Goal: Information Seeking & Learning: Learn about a topic

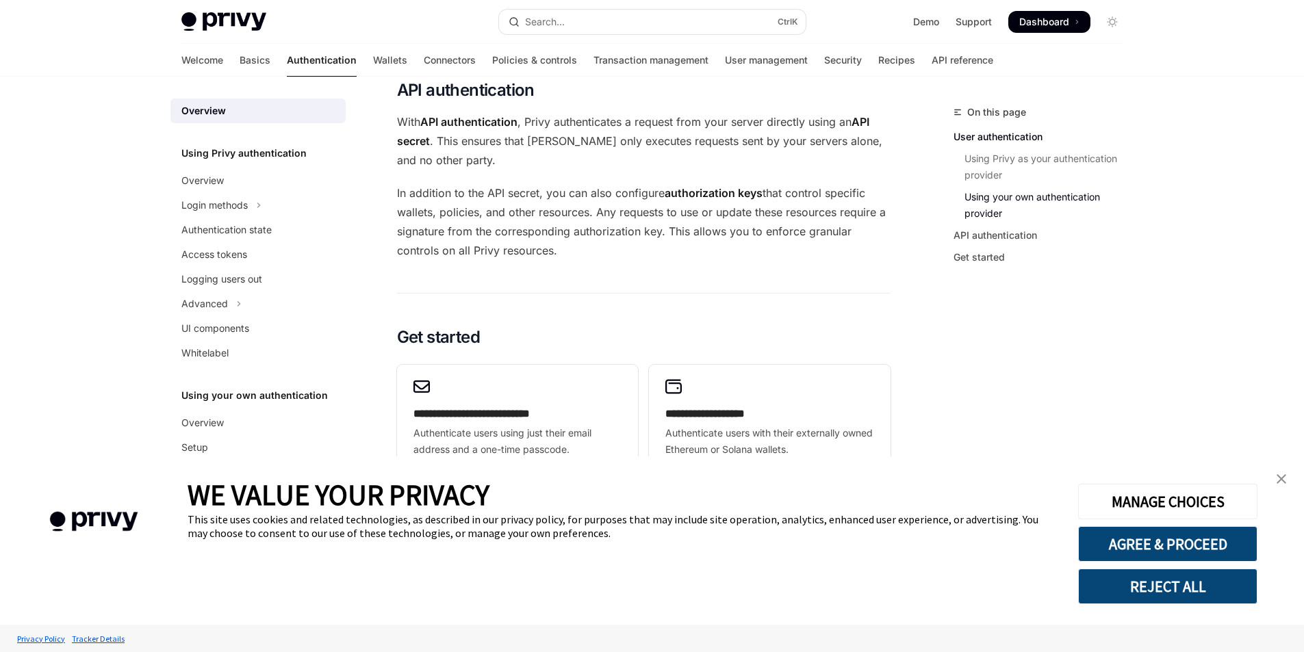
scroll to position [1083, 0]
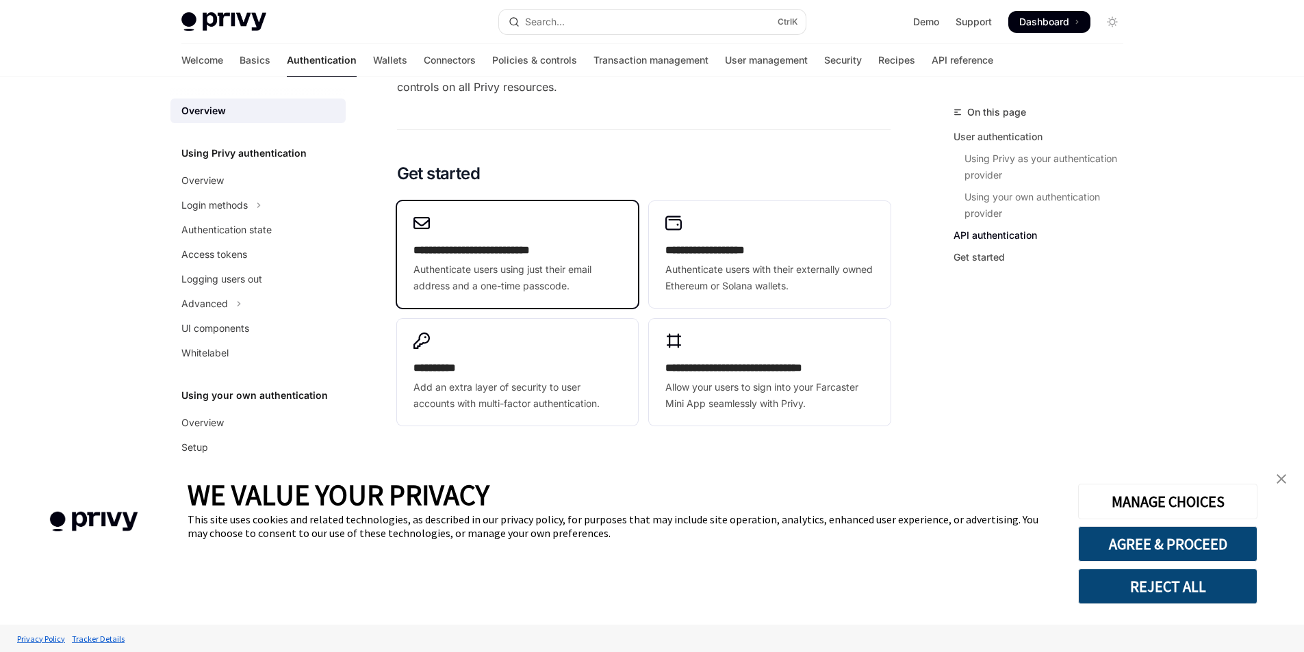
click at [618, 250] on h2 "**********" at bounding box center [517, 250] width 208 height 16
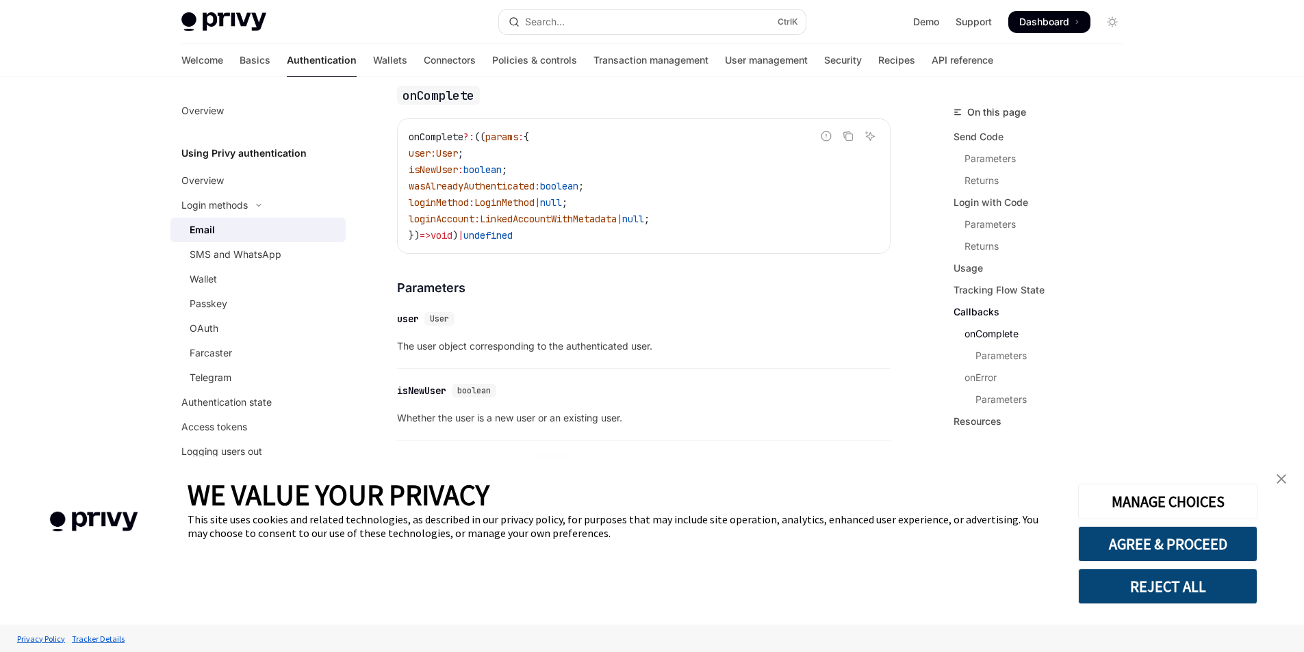
scroll to position [2778, 0]
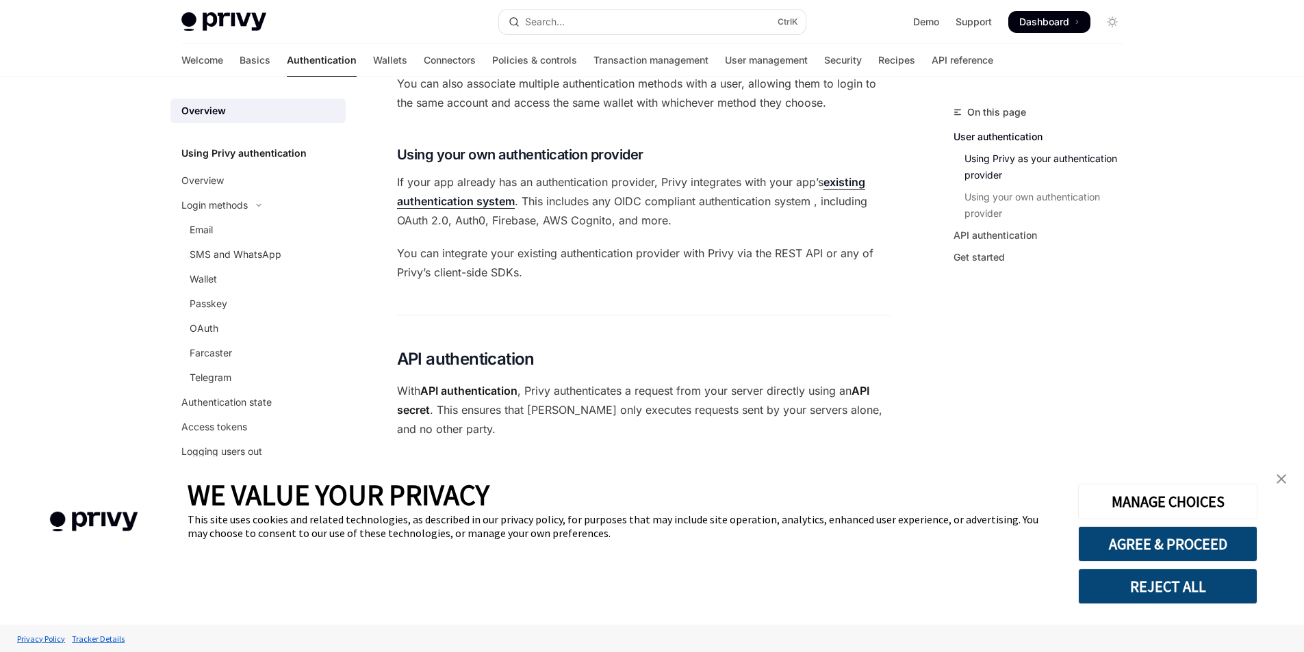
scroll to position [641, 0]
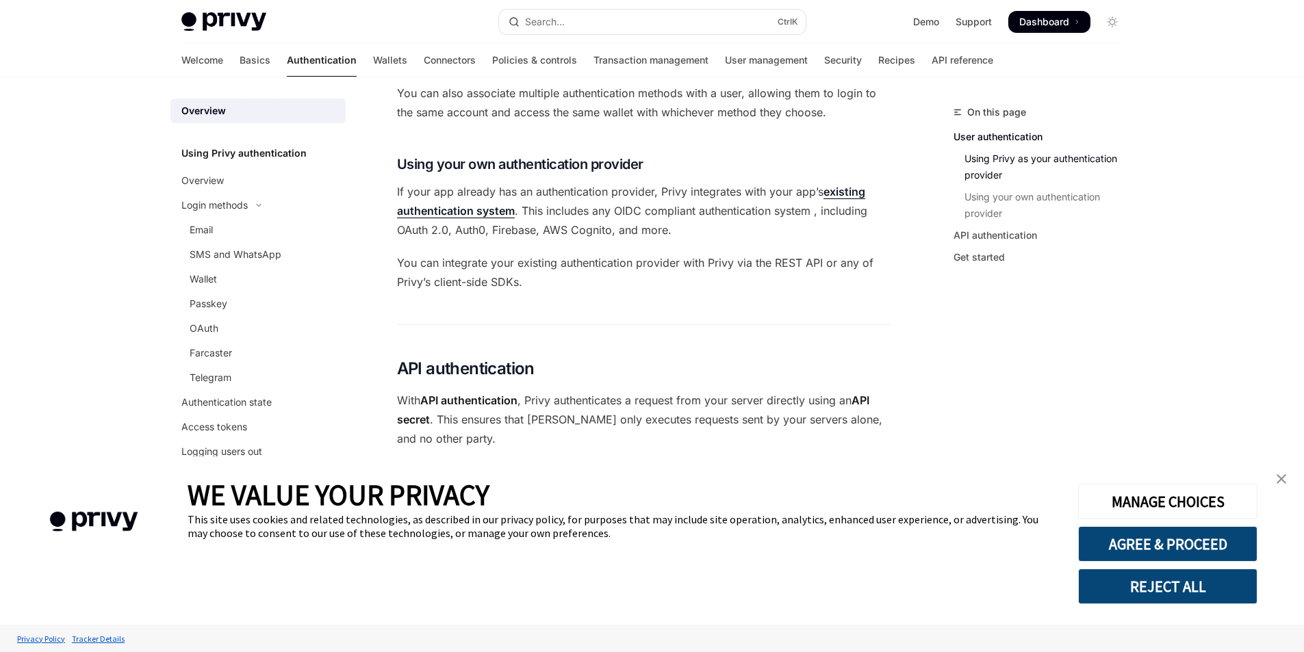
click at [484, 212] on link "existing authentication system" at bounding box center [631, 202] width 468 height 34
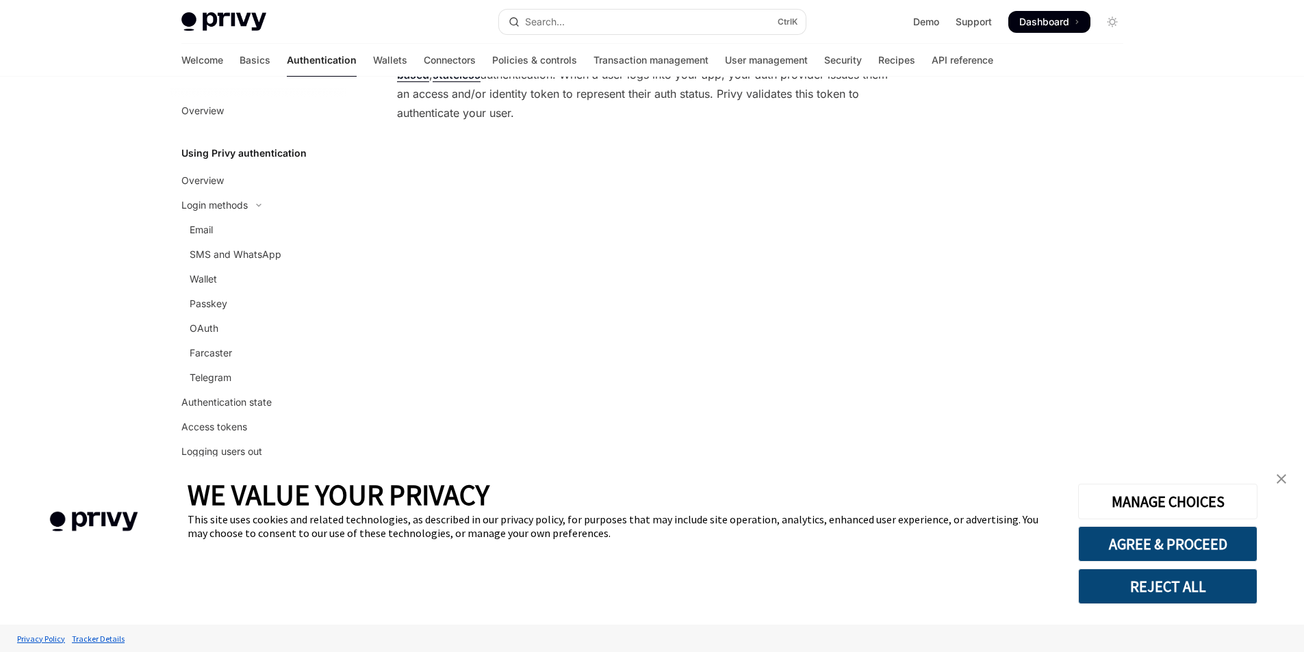
scroll to position [340, 0]
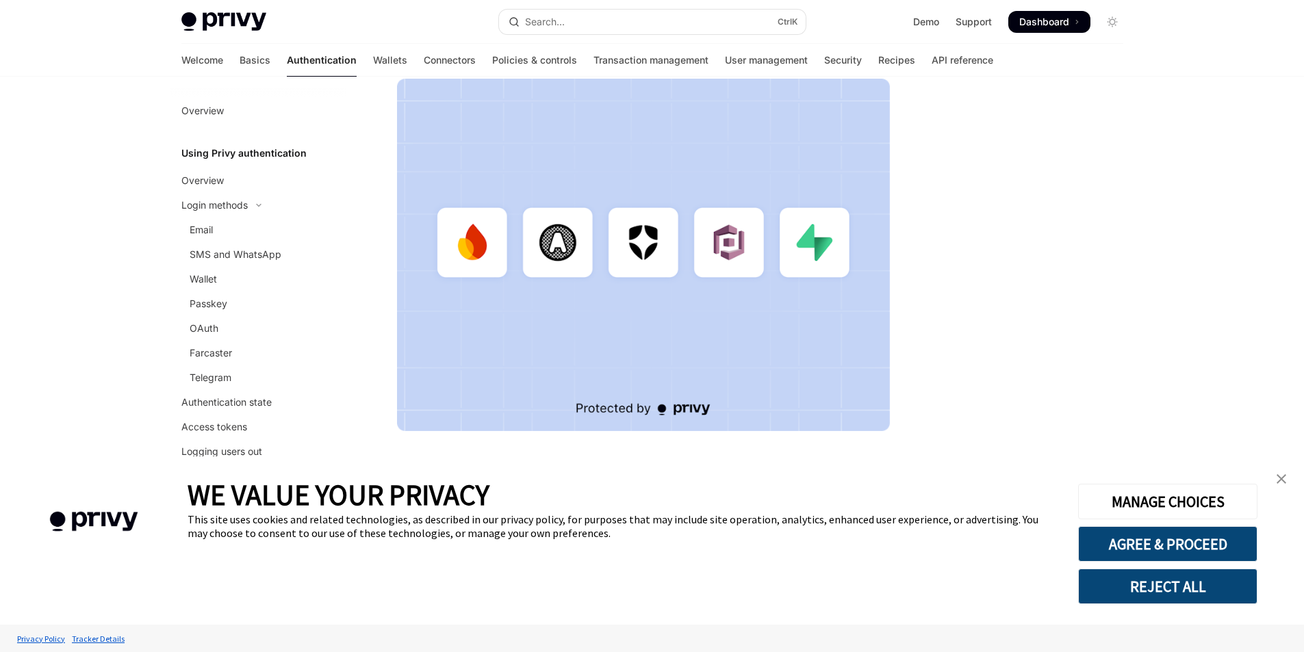
type textarea "*"
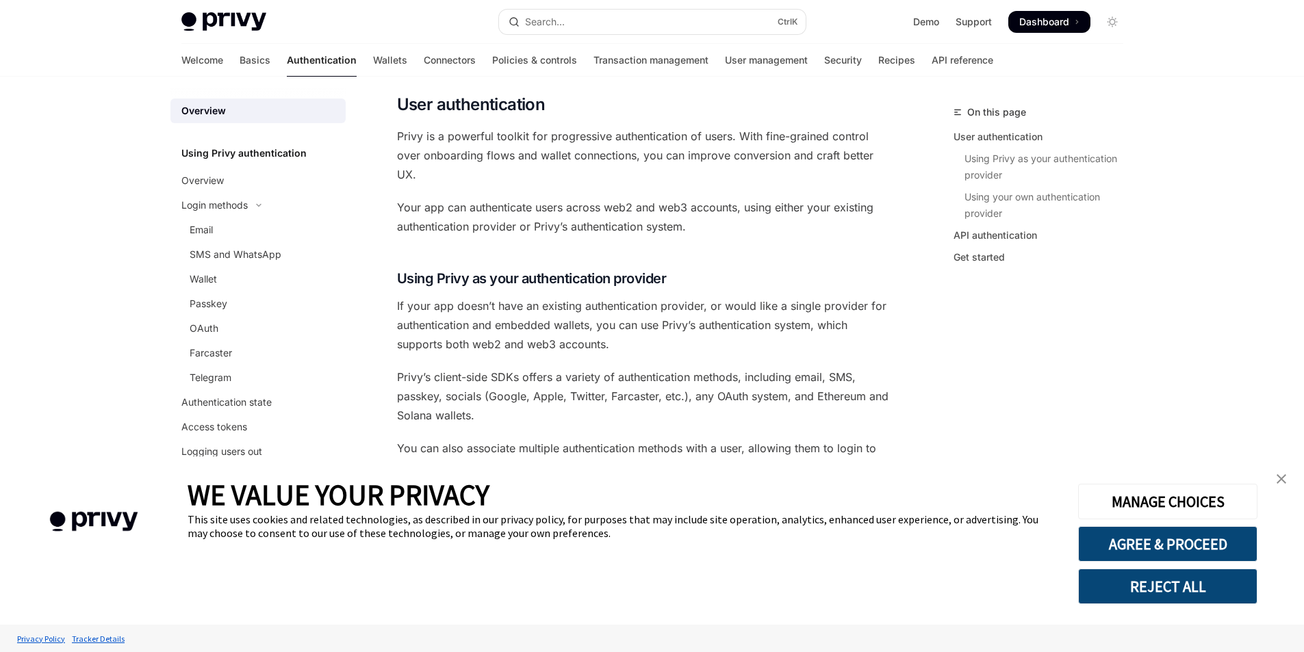
scroll to position [276, 0]
